Goal: Transaction & Acquisition: Purchase product/service

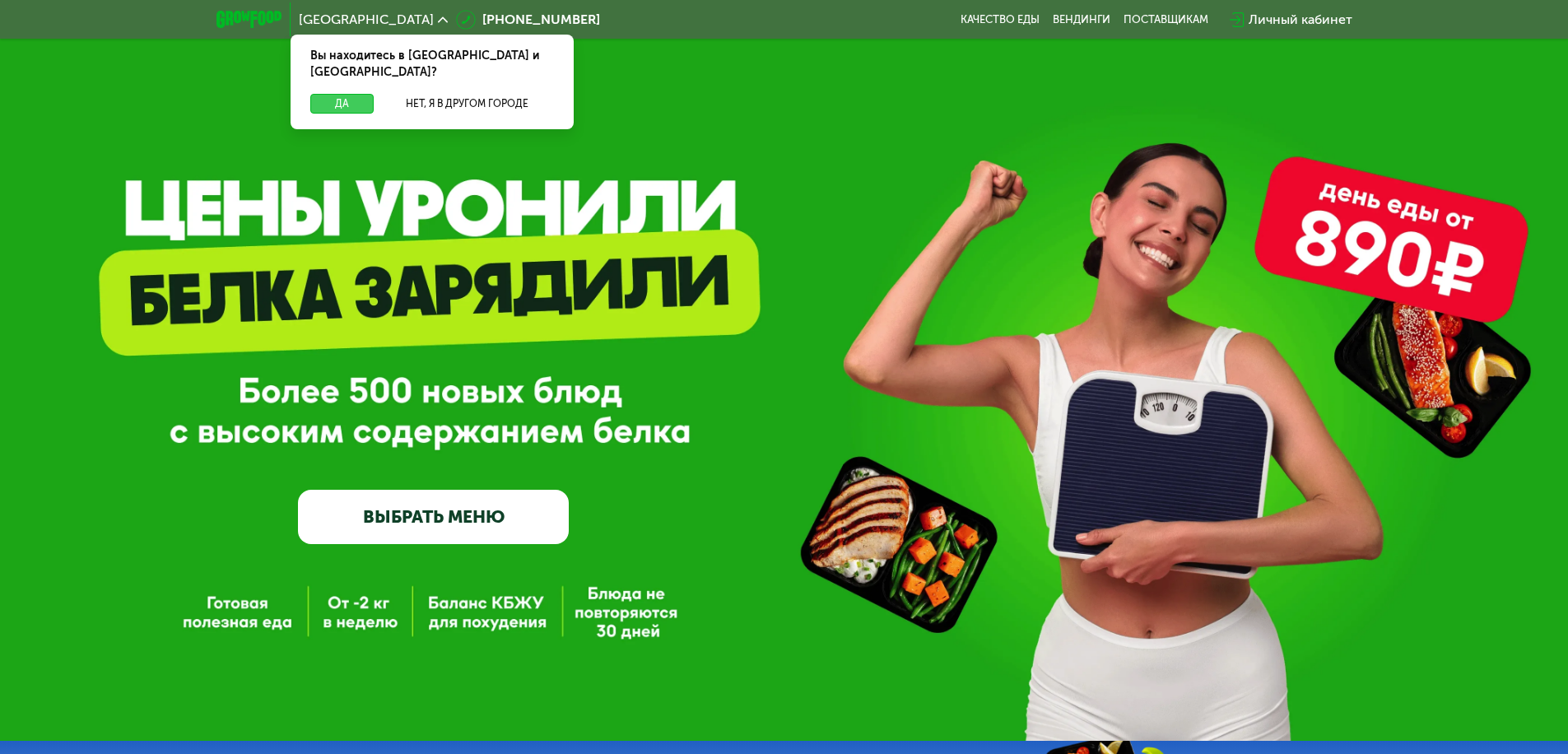
click at [341, 94] on button "Да" at bounding box center [342, 103] width 63 height 20
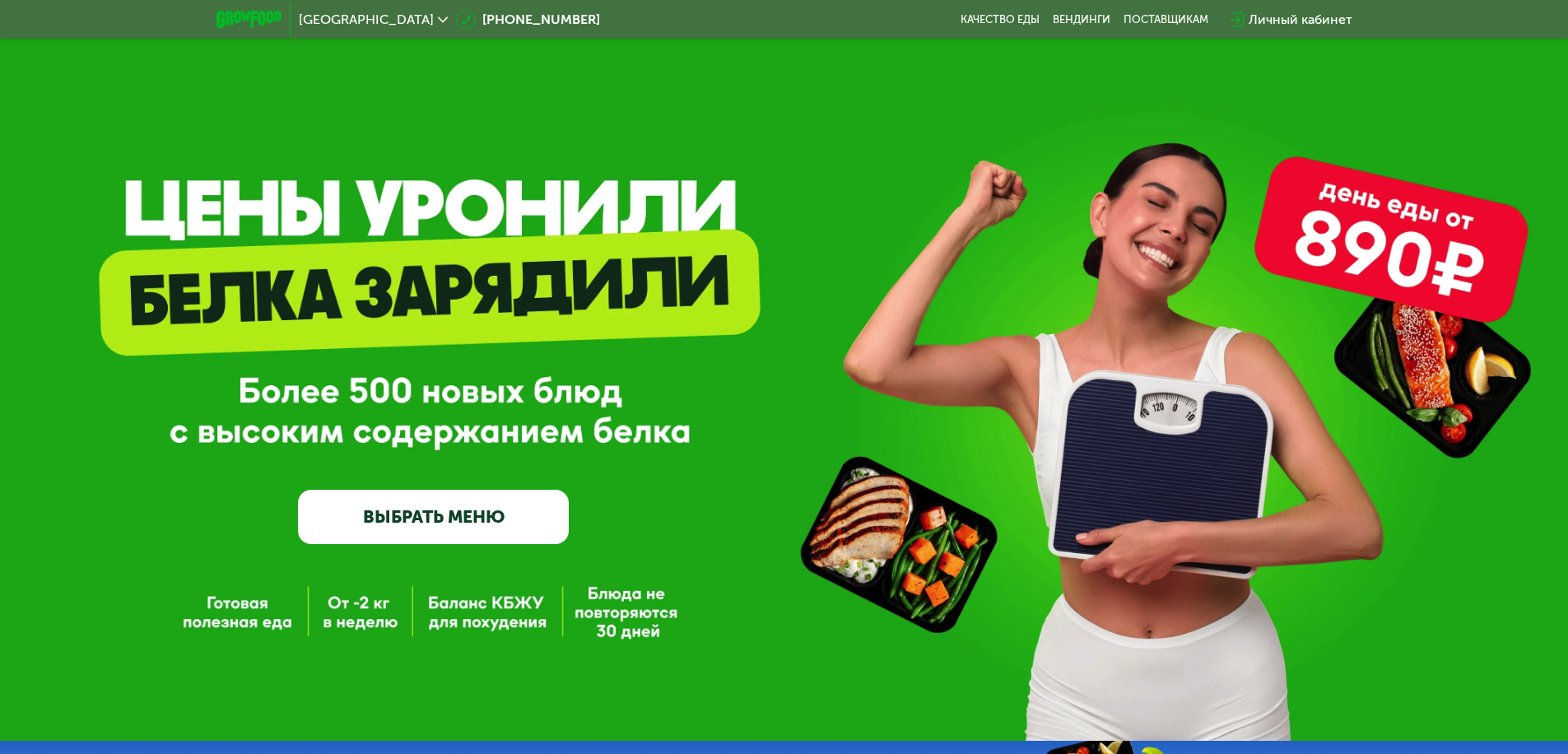
click at [328, 19] on span "[GEOGRAPHIC_DATA]" at bounding box center [366, 20] width 135 height 13
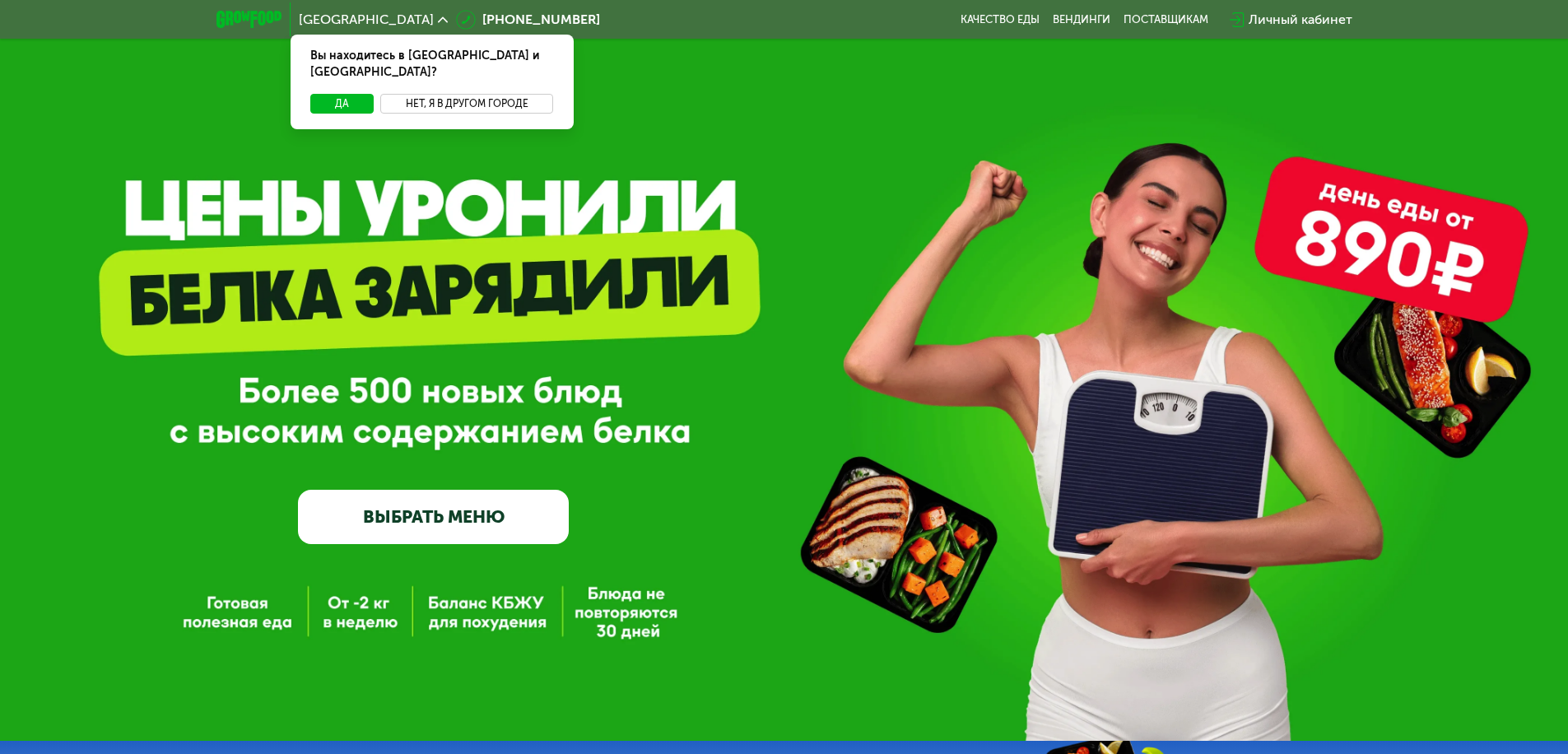
click at [467, 94] on button "Нет, я в другом городе" at bounding box center [467, 103] width 173 height 20
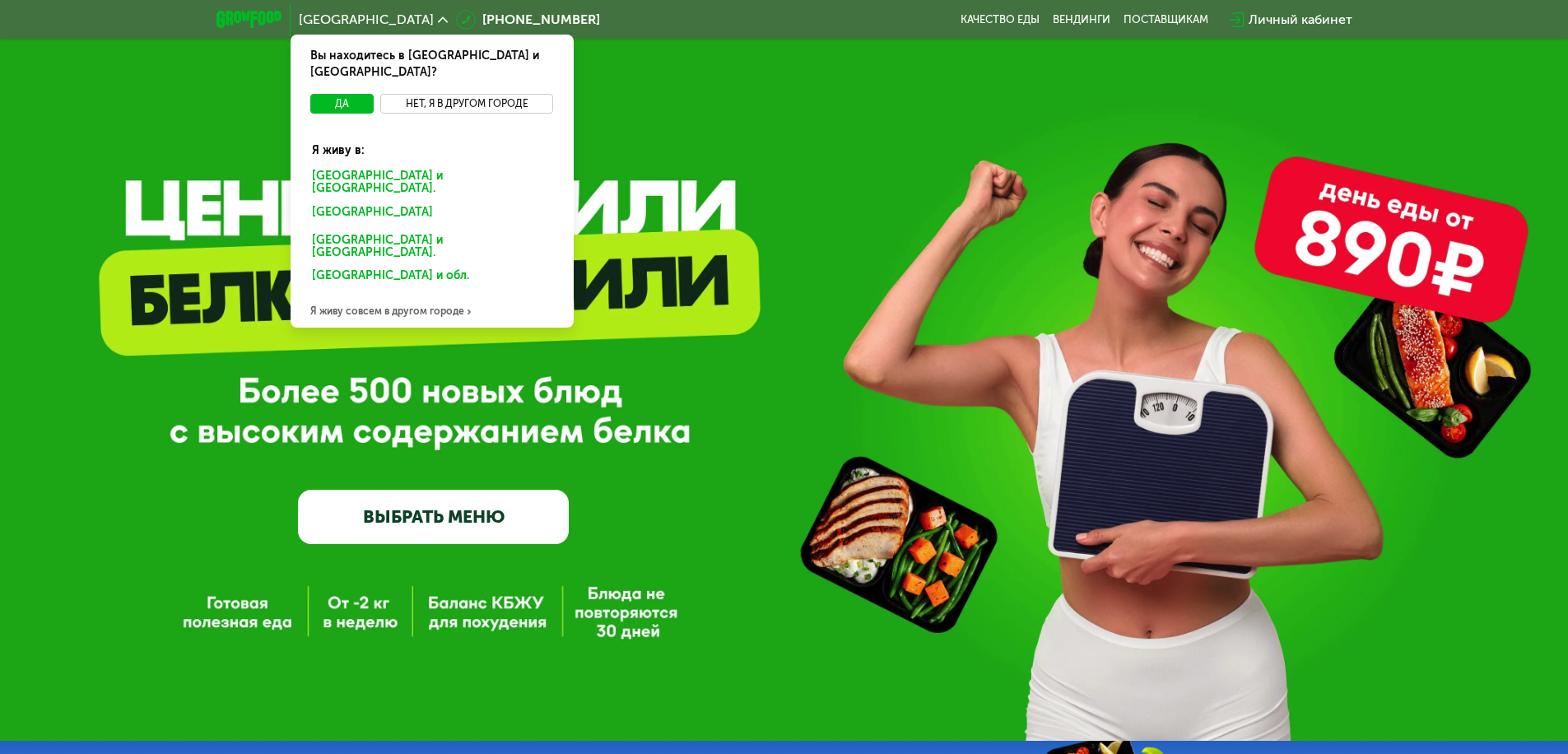
click at [432, 201] on div "[GEOGRAPHIC_DATA] и [GEOGRAPHIC_DATA]." at bounding box center [428, 214] width 256 height 26
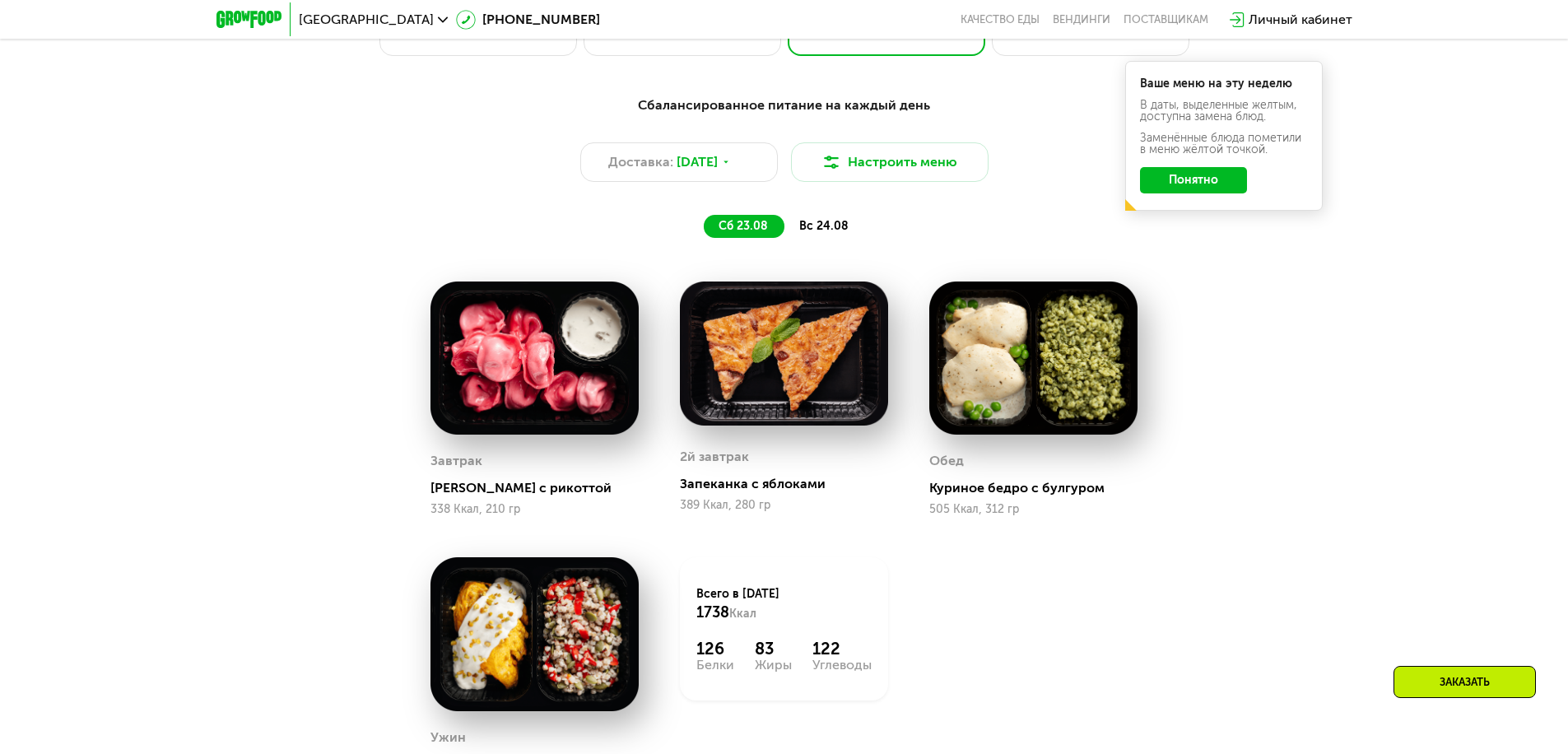
scroll to position [1152, 0]
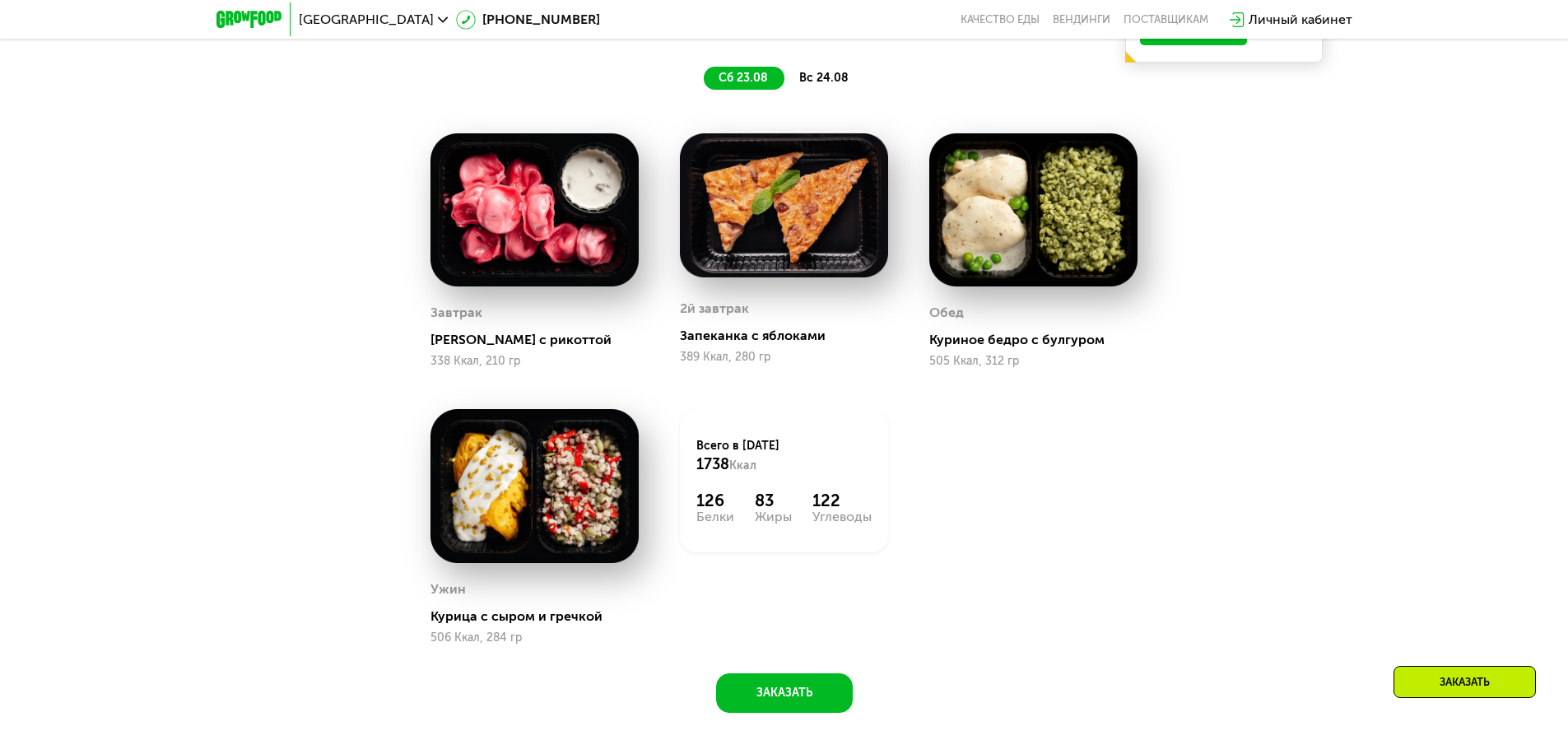
click at [744, 83] on span "сб 23.08" at bounding box center [743, 77] width 49 height 14
click at [823, 83] on span "вс 24.08" at bounding box center [823, 77] width 49 height 14
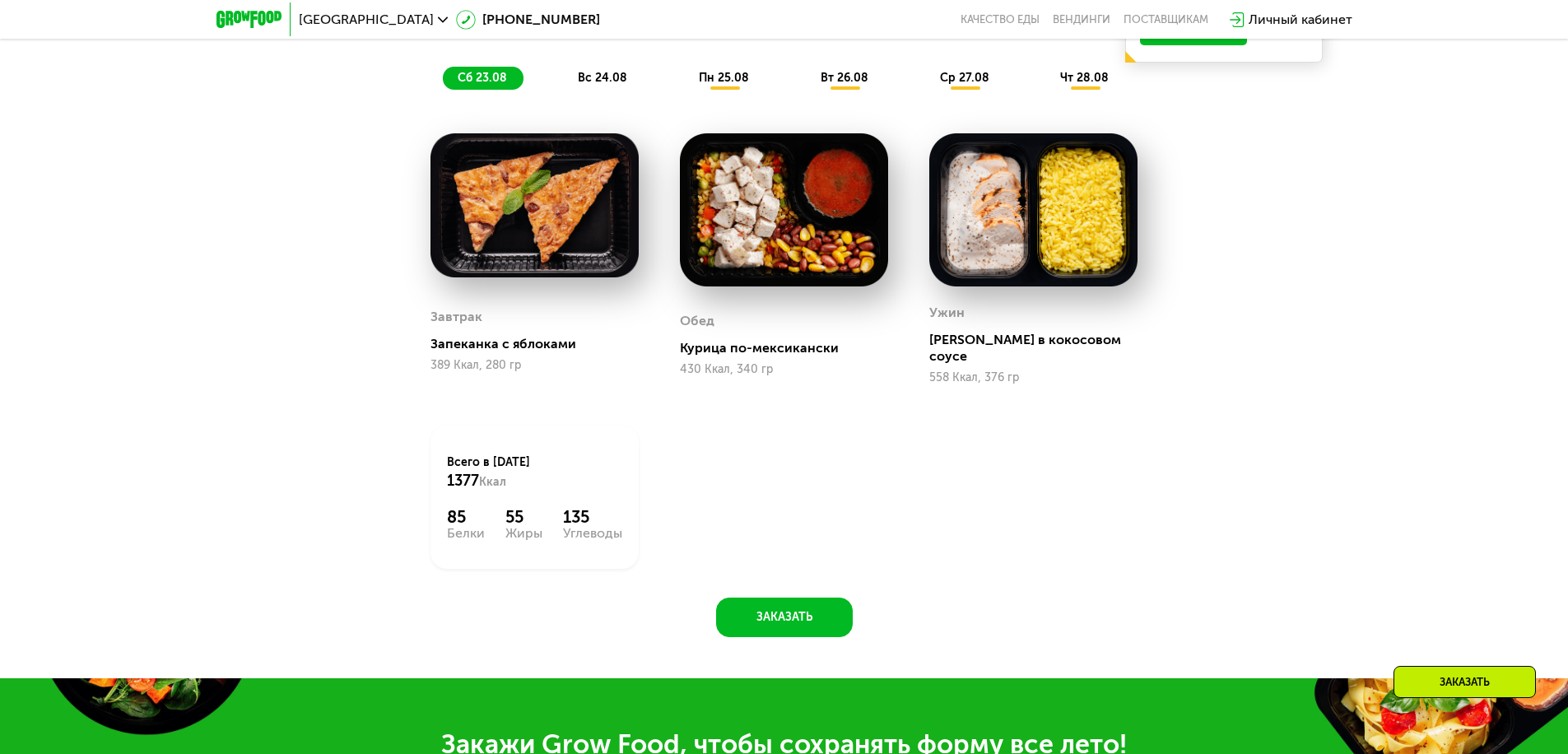
click at [482, 83] on span "сб 23.08" at bounding box center [482, 77] width 49 height 14
click at [603, 83] on span "вс 24.08" at bounding box center [602, 77] width 49 height 14
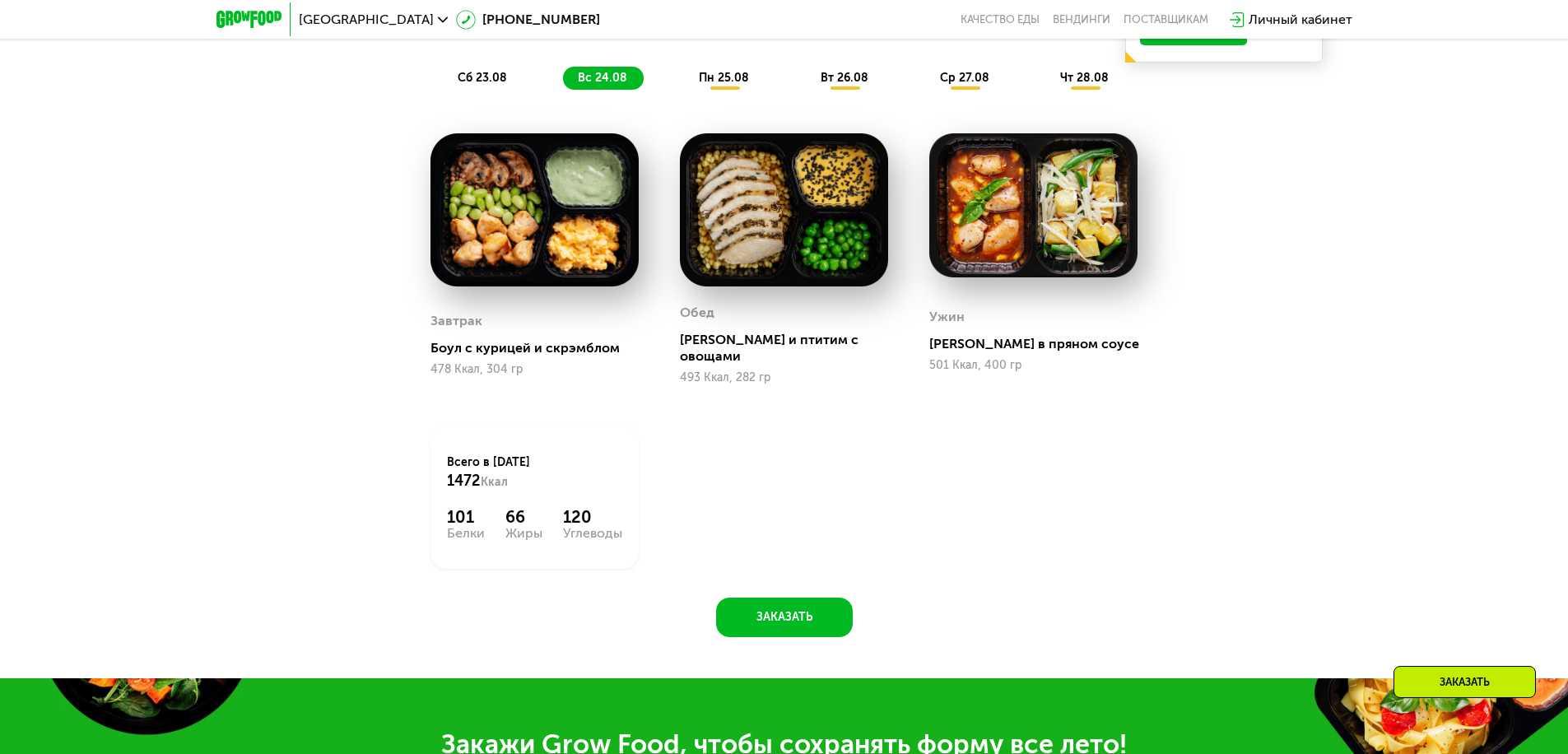
click at [724, 83] on span "пн 25.08" at bounding box center [724, 77] width 50 height 14
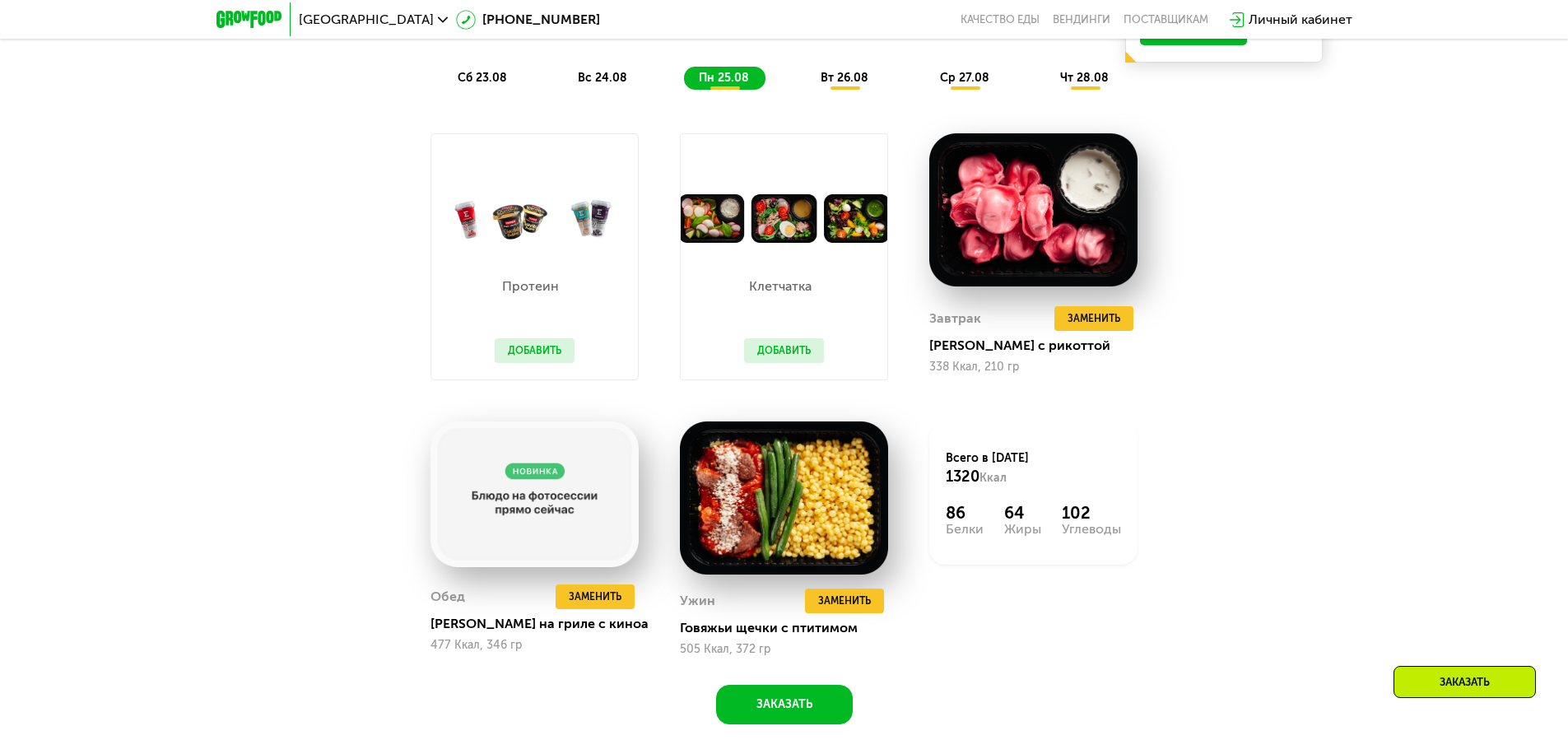
click at [846, 83] on span "вт 26.08" at bounding box center [844, 77] width 48 height 14
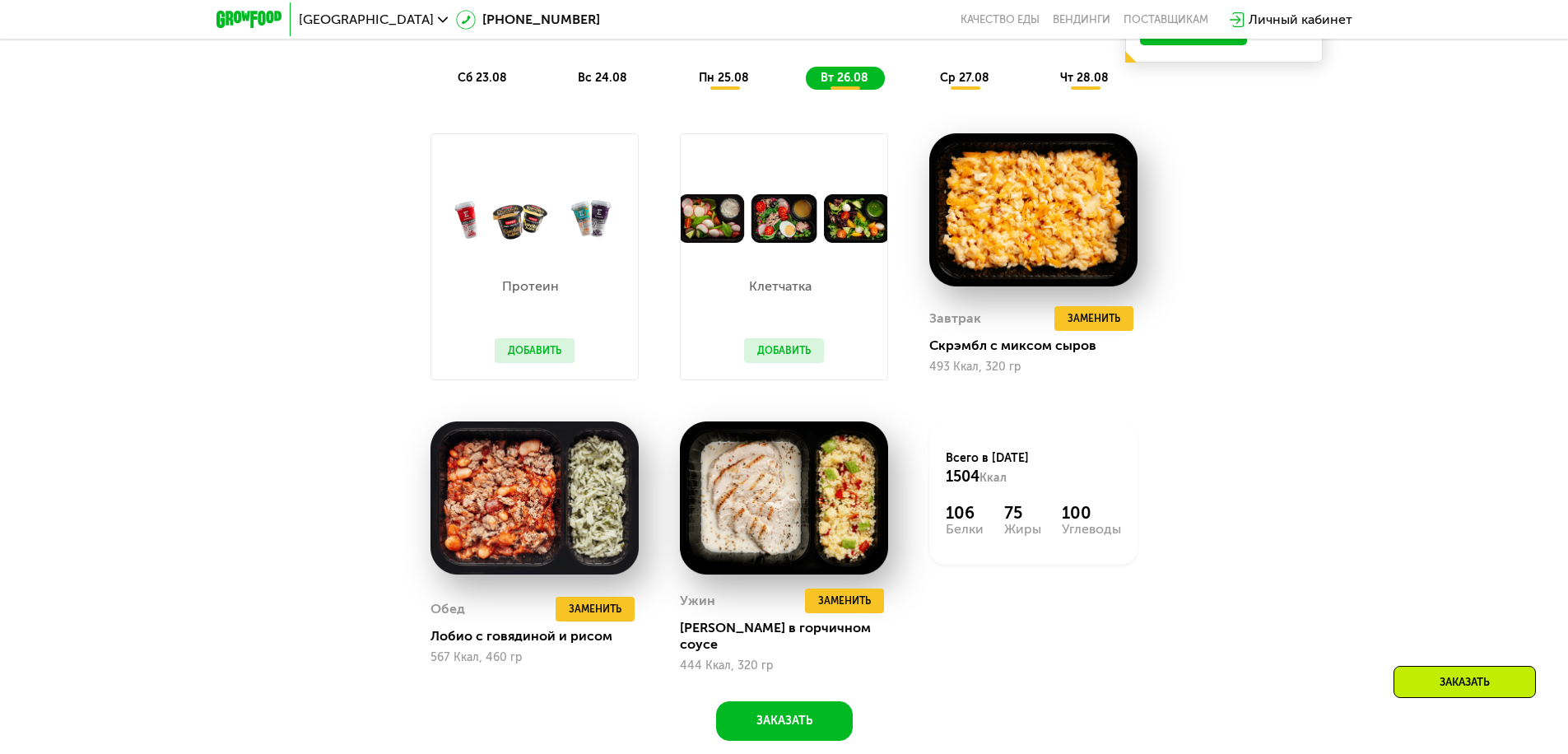
click at [966, 83] on span "ср 27.08" at bounding box center [964, 77] width 49 height 14
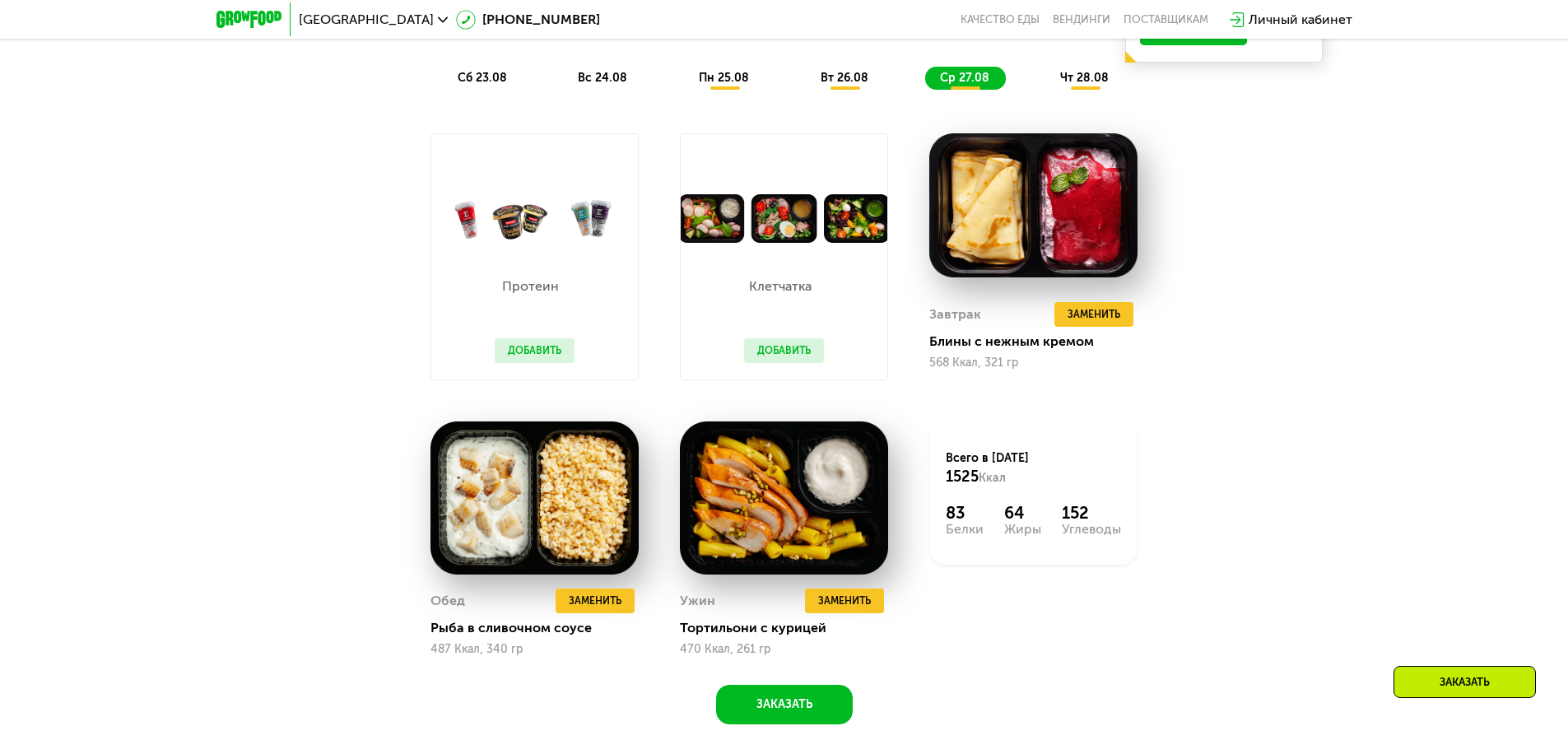
click at [1086, 83] on span "чт 28.08" at bounding box center [1084, 77] width 48 height 14
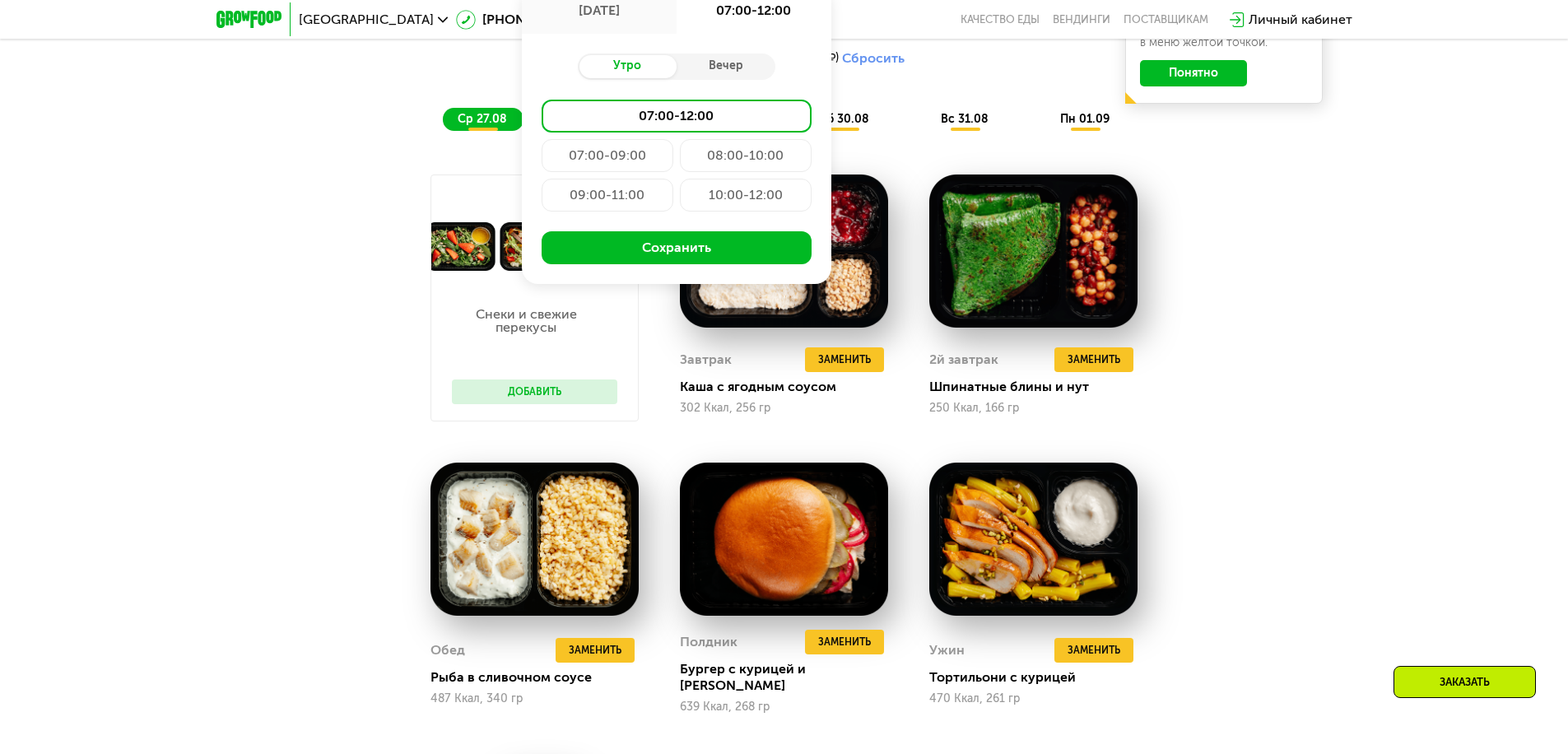
type input "**********"
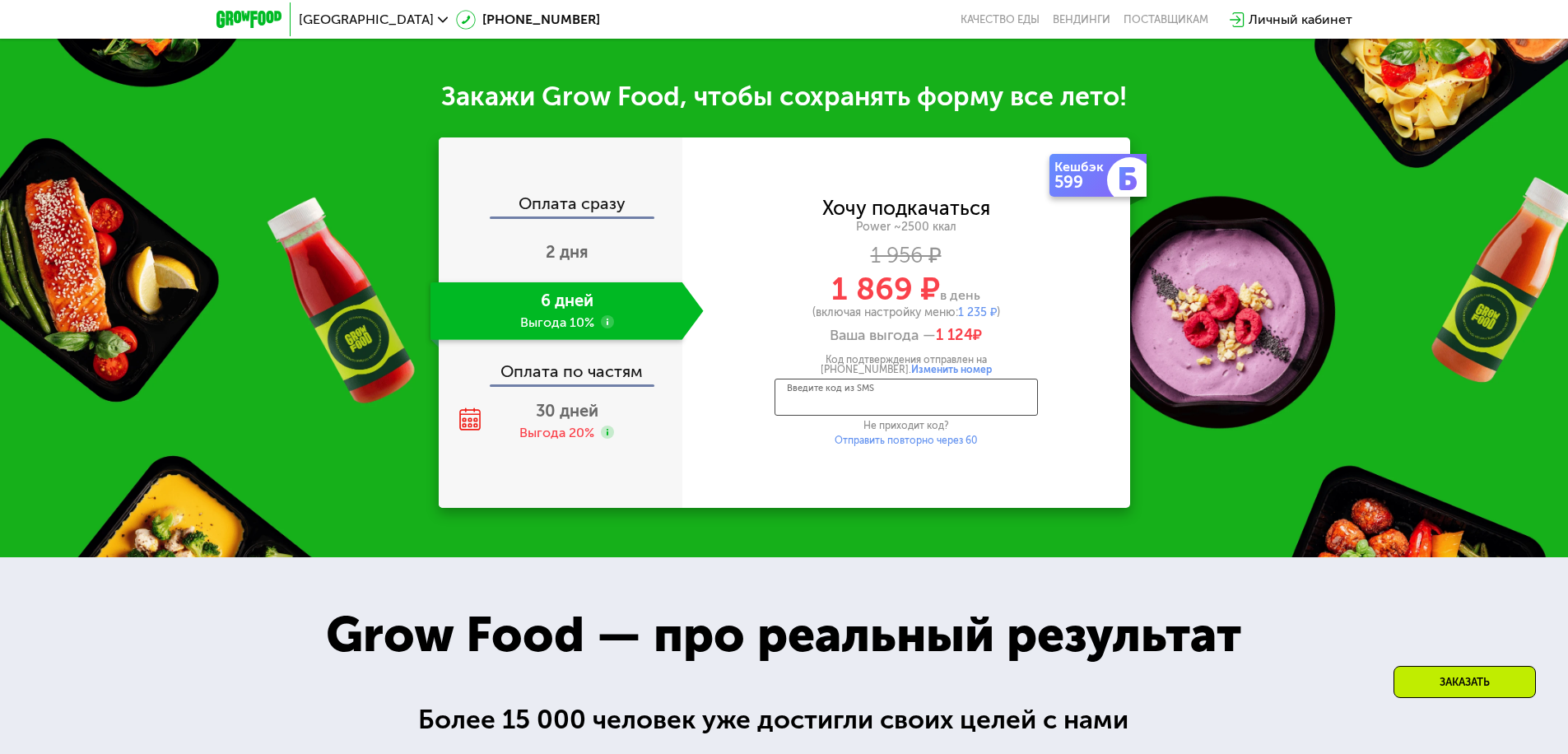
scroll to position [2252, 0]
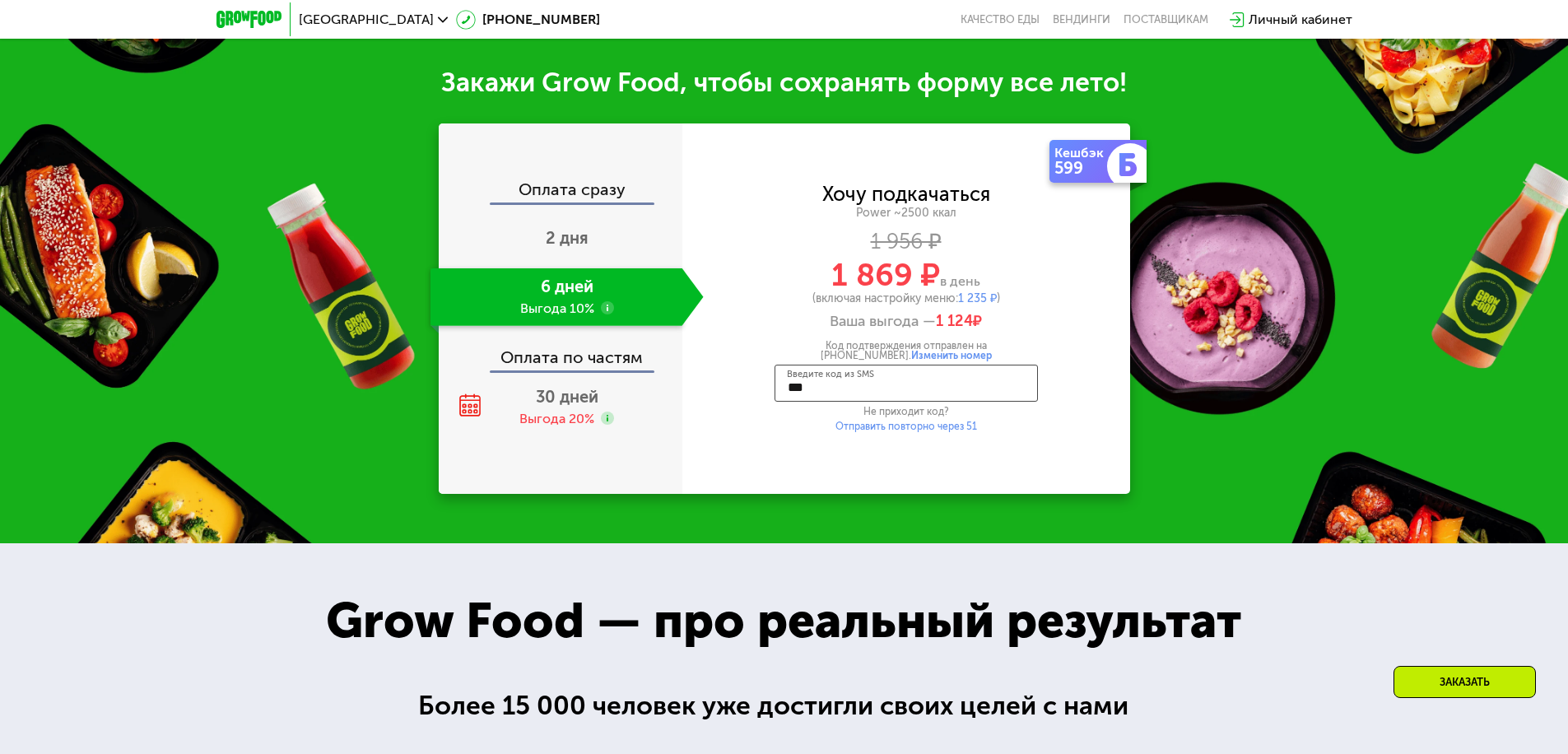
type input "****"
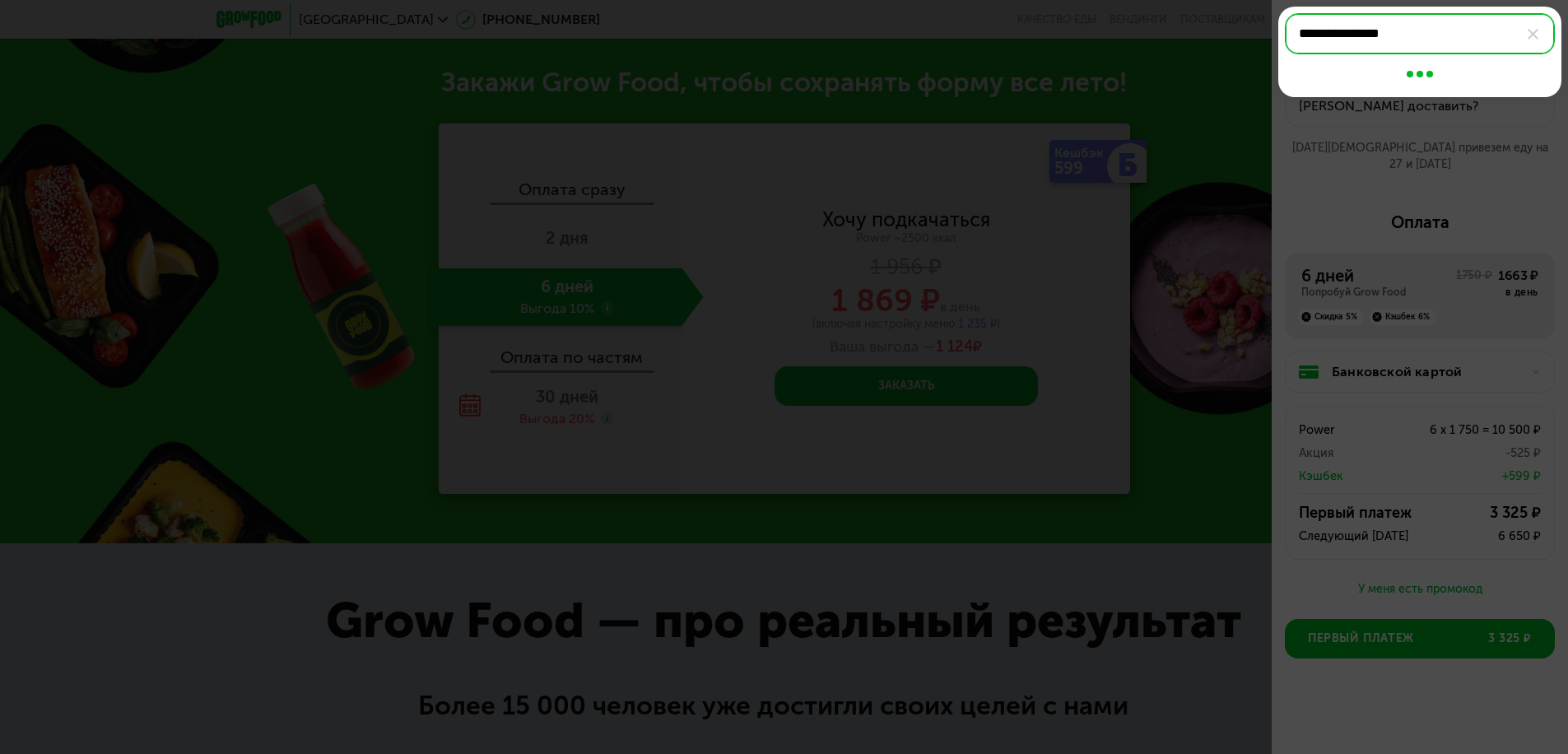
type input "**********"
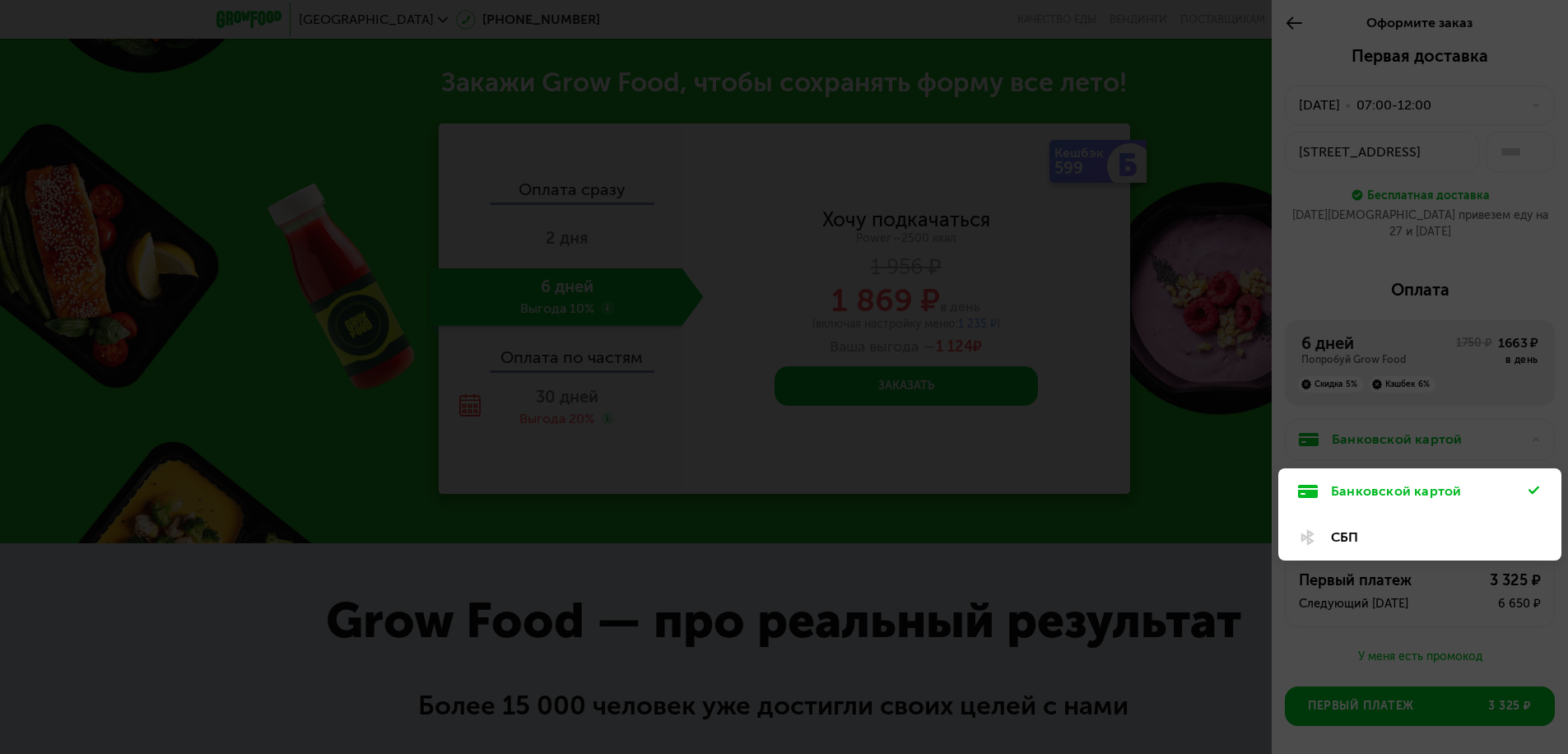
scroll to position [51, 0]
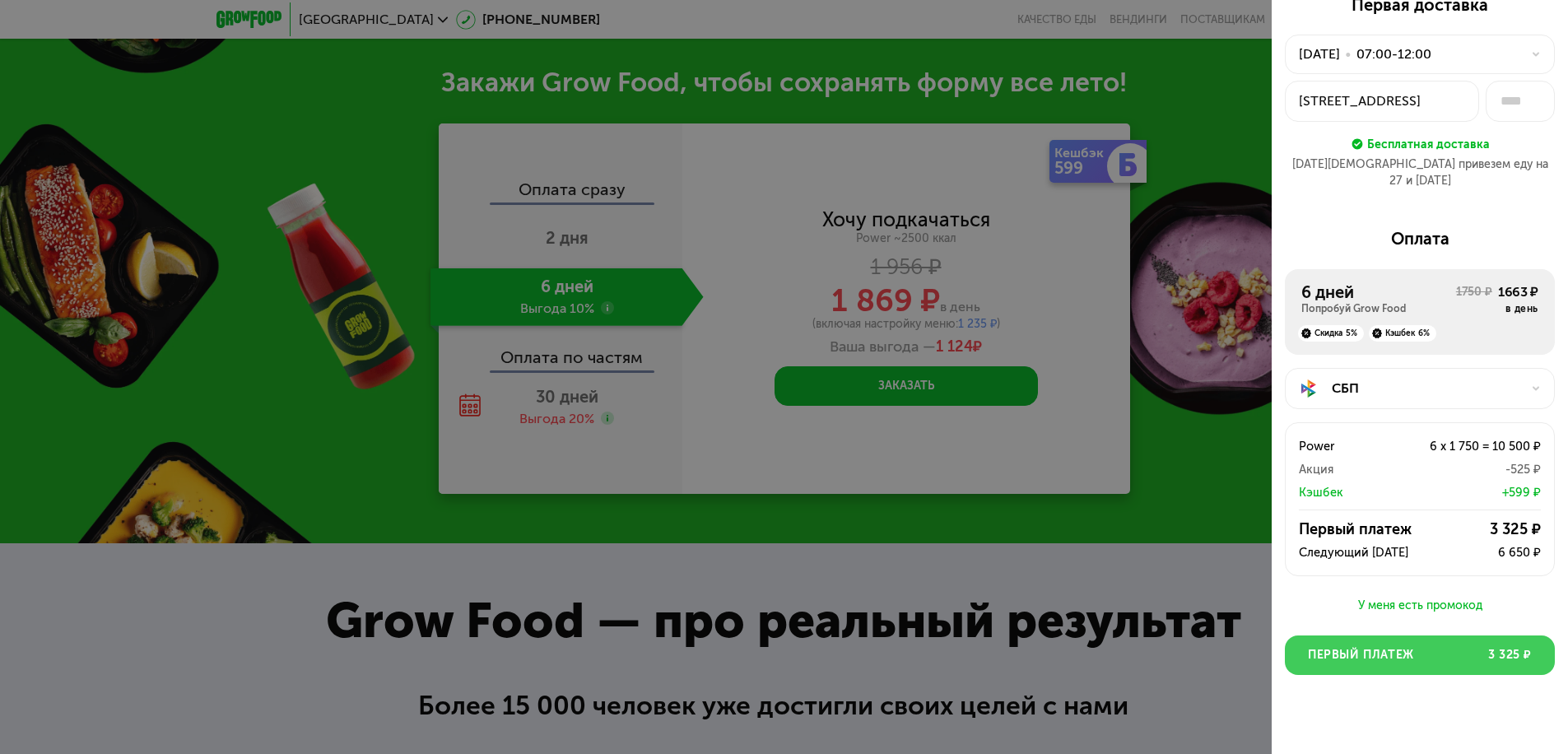
click at [1413, 647] on span "Первый платеж" at bounding box center [1361, 655] width 106 height 17
